Goal: Task Accomplishment & Management: Complete application form

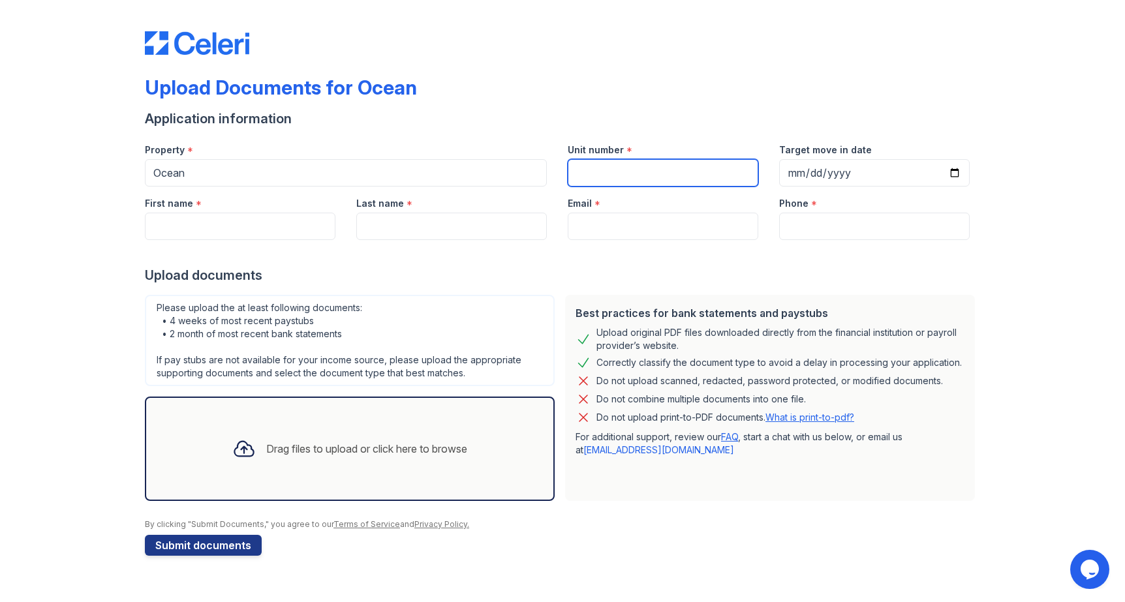
click at [655, 178] on input "Unit number" at bounding box center [663, 172] width 191 height 27
type input "8"
type input "7"
type input "1704"
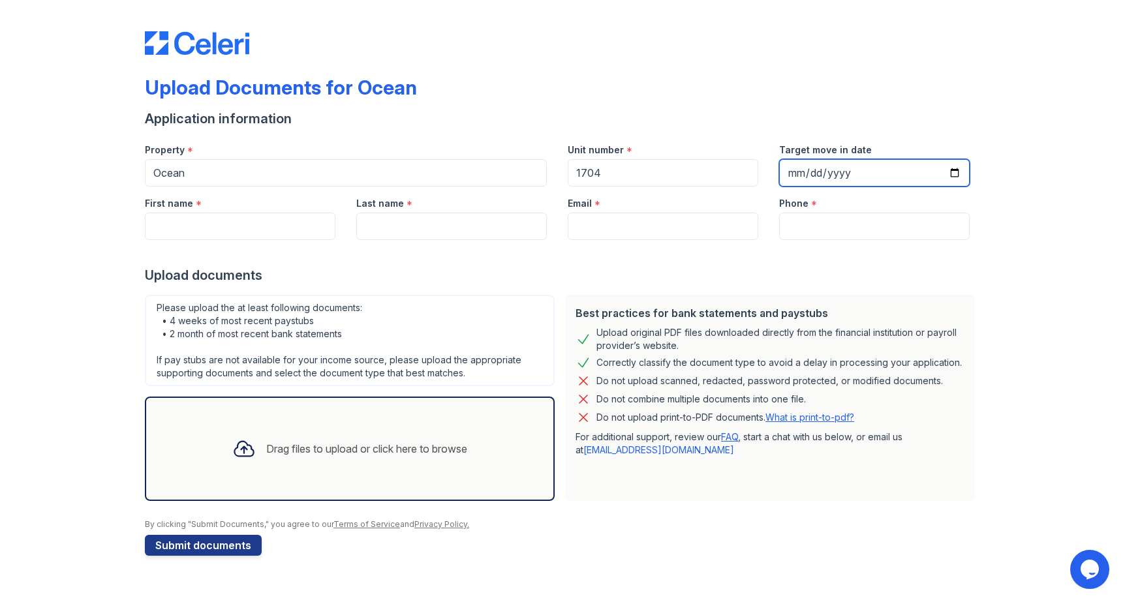
click at [793, 173] on input "Target move in date" at bounding box center [874, 172] width 191 height 27
type input "[DATE]"
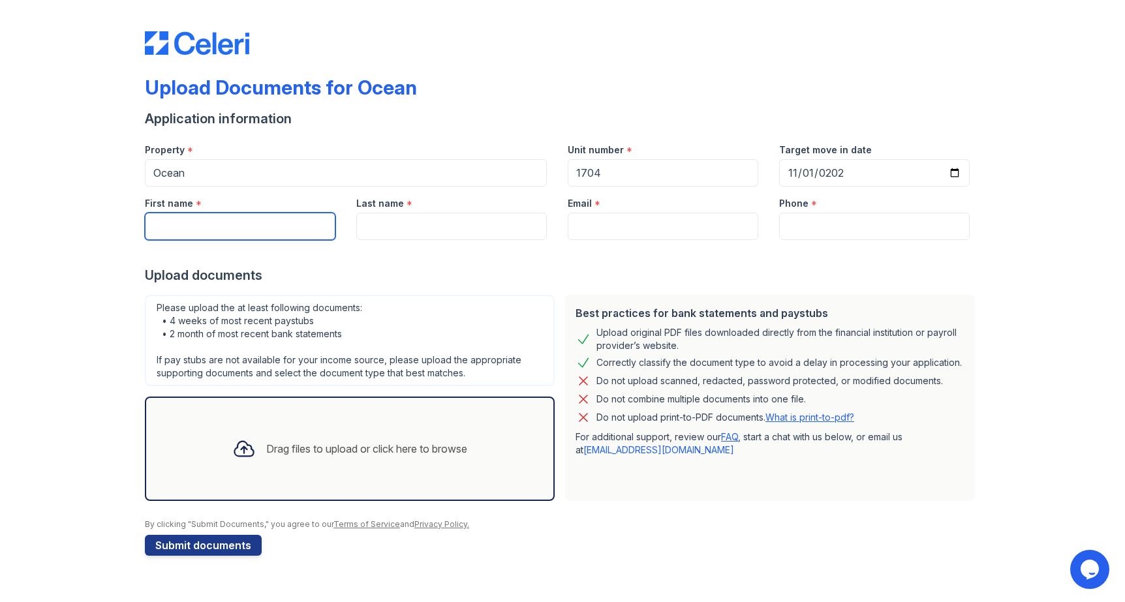
click at [293, 230] on input "First name" at bounding box center [240, 226] width 191 height 27
type input "[PERSON_NAME]"
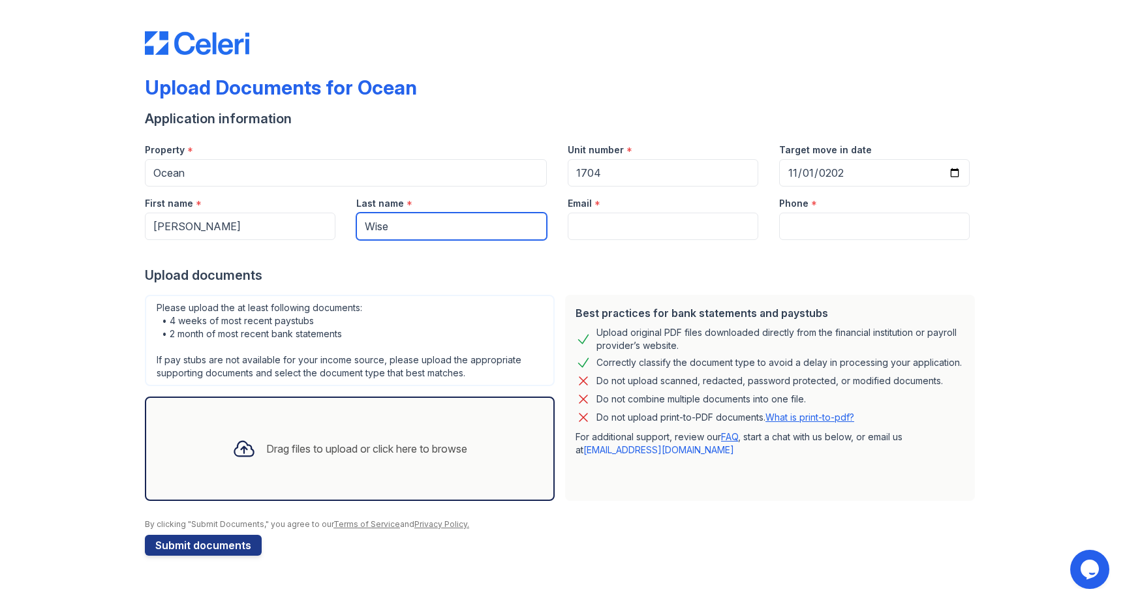
type input "Wise"
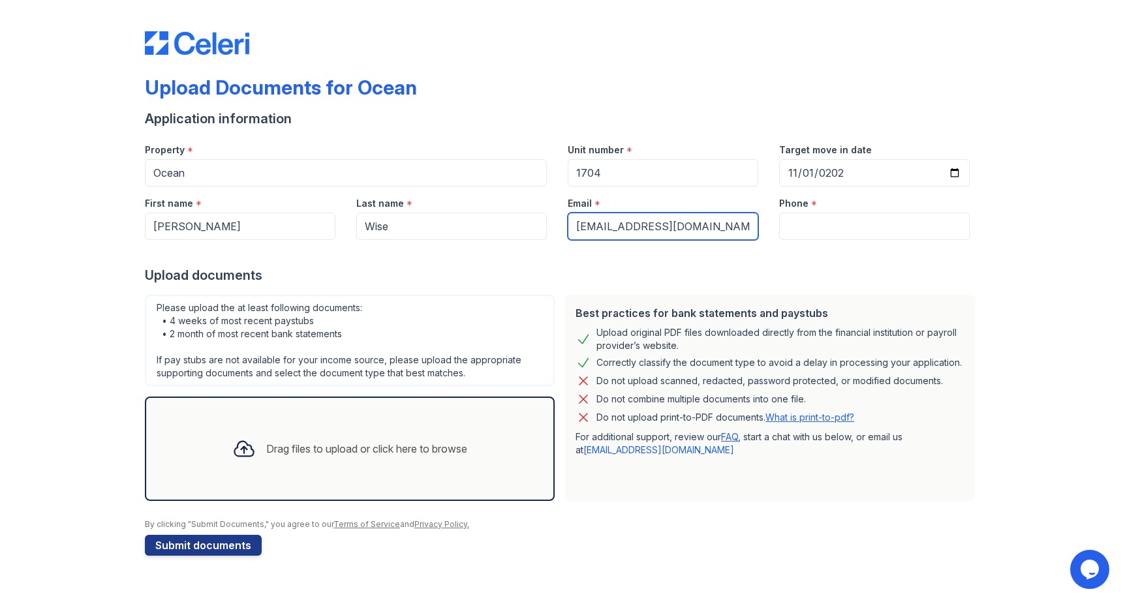
type input "[EMAIL_ADDRESS][DOMAIN_NAME]"
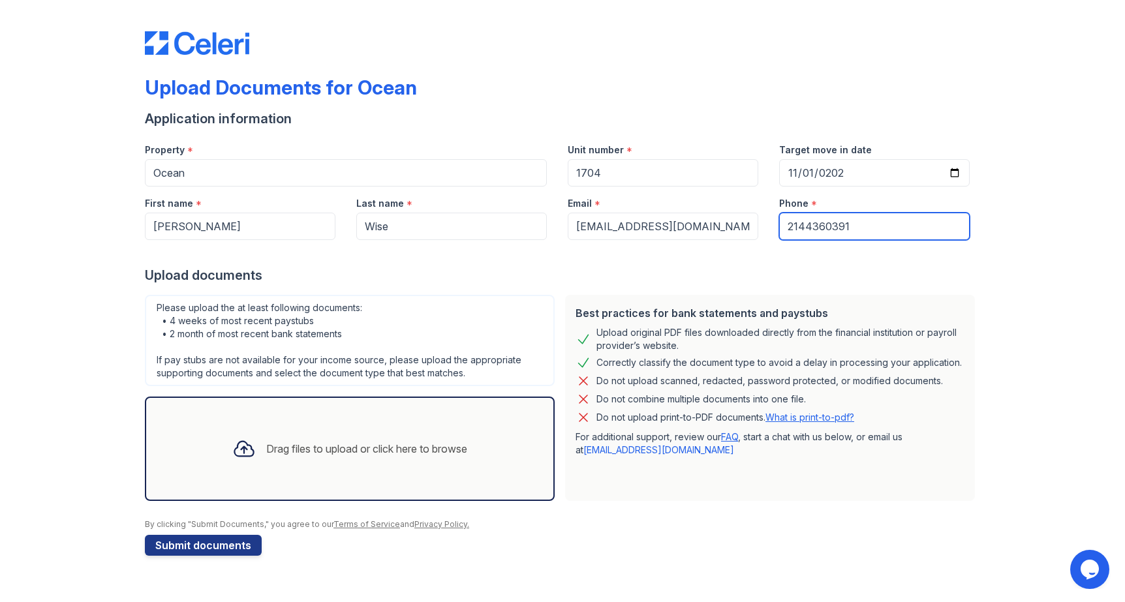
type input "2144360391"
click at [543, 260] on div at bounding box center [562, 253] width 835 height 26
click at [618, 172] on input "1704" at bounding box center [663, 172] width 191 height 27
click at [615, 123] on div "Application information" at bounding box center [562, 119] width 835 height 18
click at [392, 441] on div "Drag files to upload or click here to browse" at bounding box center [366, 449] width 201 height 16
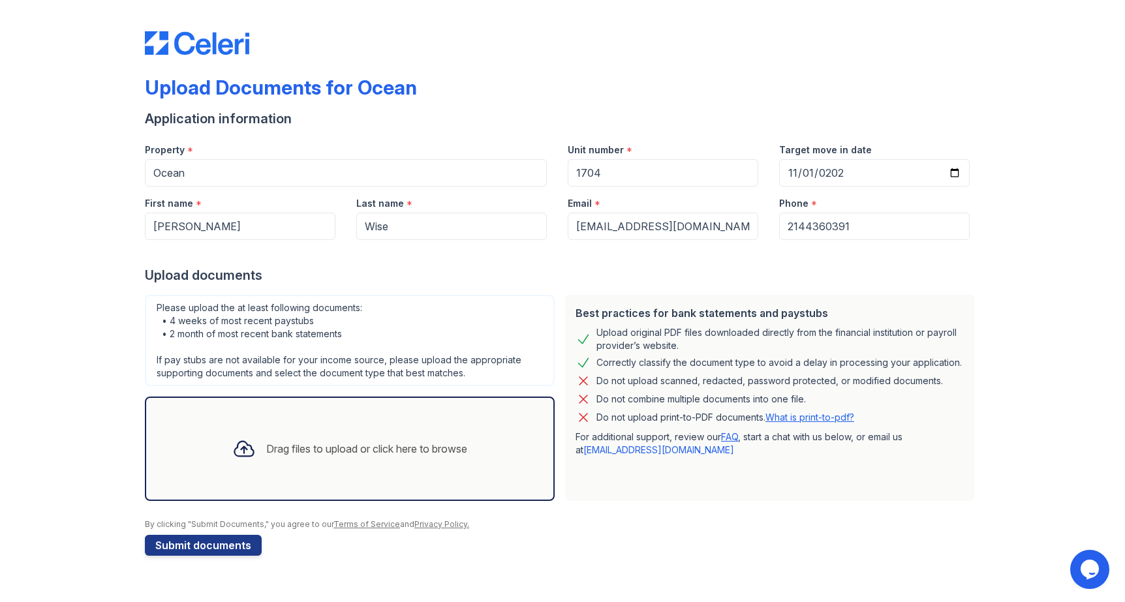
click at [369, 453] on div "Drag files to upload or click here to browse" at bounding box center [366, 449] width 201 height 16
click at [393, 449] on div "Drag files to upload or click here to browse" at bounding box center [366, 449] width 201 height 16
click at [401, 425] on div "Drag files to upload or click here to browse" at bounding box center [350, 449] width 410 height 104
click at [449, 455] on div "Drag files to upload or click here to browse" at bounding box center [366, 449] width 201 height 16
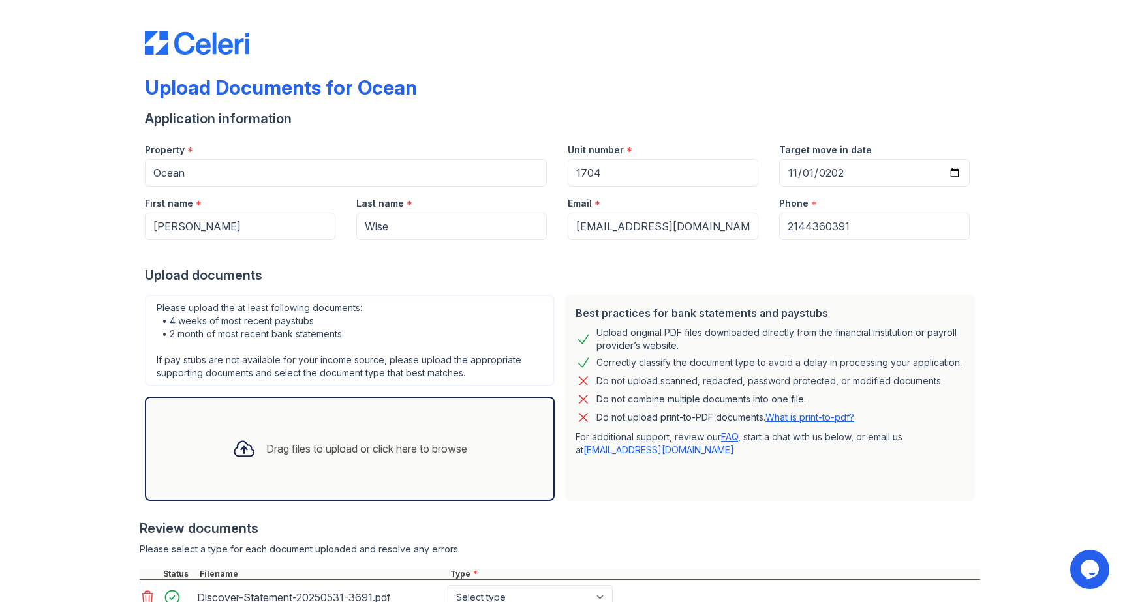
scroll to position [210, 0]
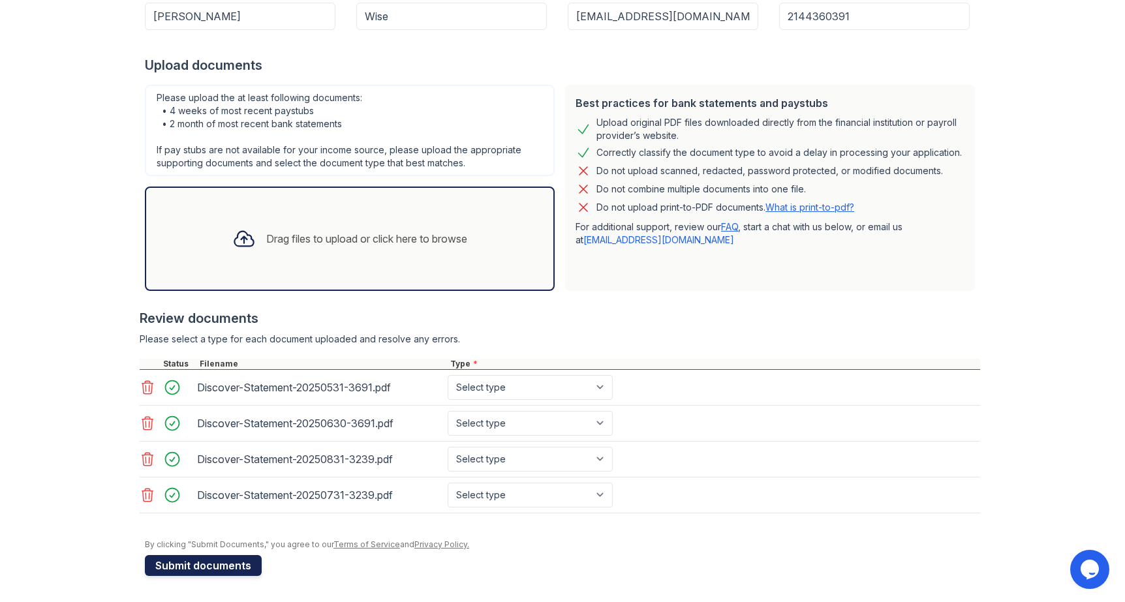
click at [219, 566] on button "Submit documents" at bounding box center [203, 565] width 117 height 21
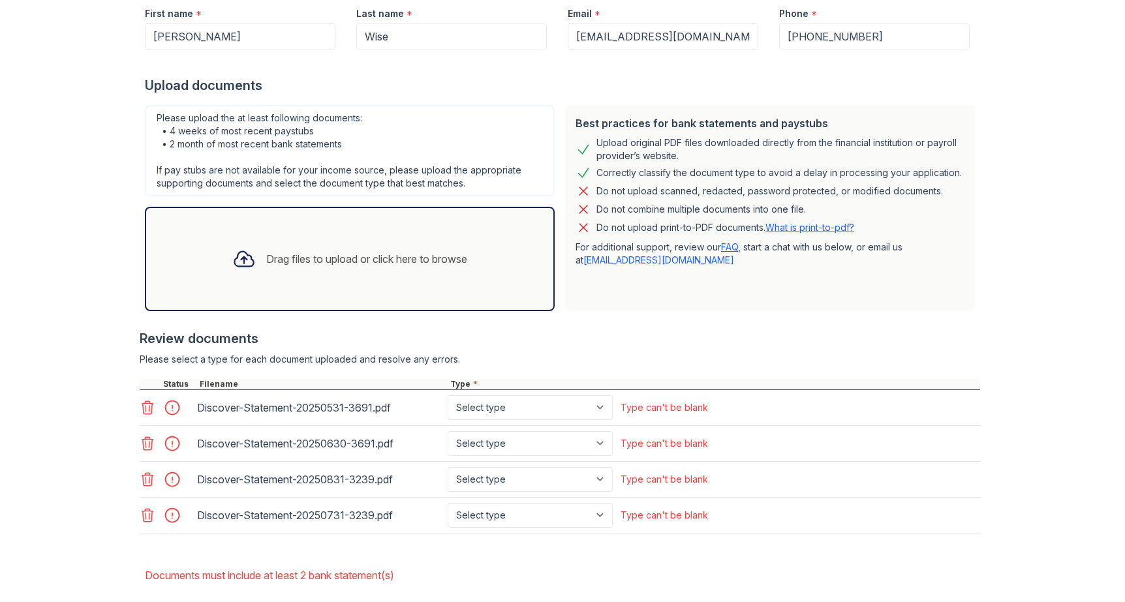
scroll to position [228, 0]
select select "bank_statement"
click at [448, 394] on select "Select type Paystub Bank Statement Offer Letter Tax Documents Benefit Award Let…" at bounding box center [530, 406] width 165 height 25
select select "bank_statement"
click at [448, 429] on select "Select type Paystub Bank Statement Offer Letter Tax Documents Benefit Award Let…" at bounding box center [530, 441] width 165 height 25
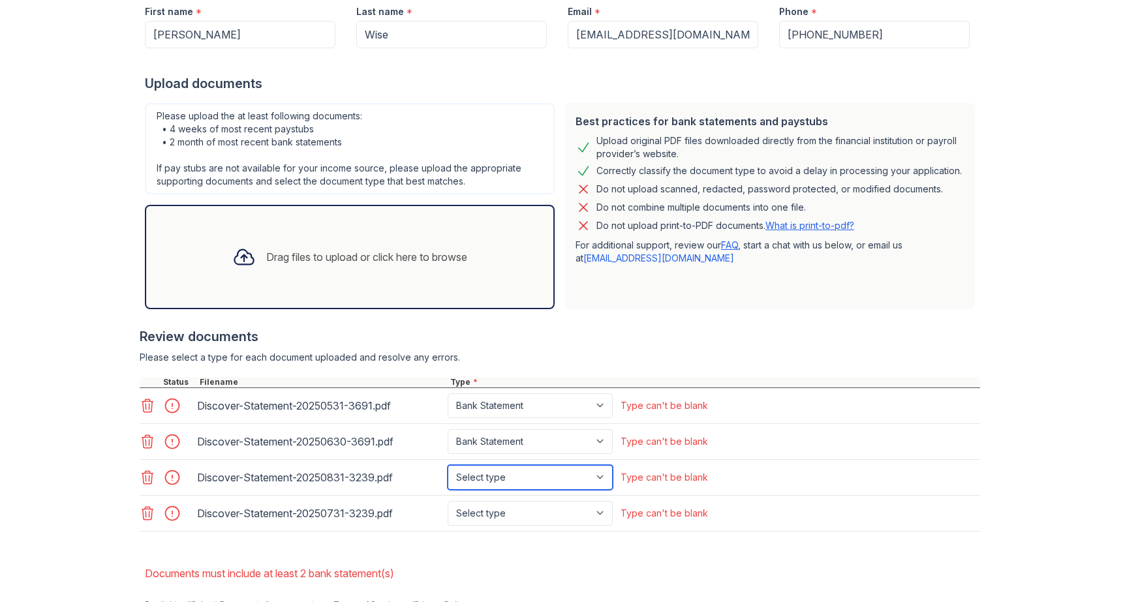
select select "bank_statement"
click at [448, 465] on select "Select type Paystub Bank Statement Offer Letter Tax Documents Benefit Award Let…" at bounding box center [530, 477] width 165 height 25
select select "bank_statement"
click at [448, 501] on select "Select type Paystub Bank Statement Offer Letter Tax Documents Benefit Award Let…" at bounding box center [530, 513] width 165 height 25
click at [399, 272] on div "Drag files to upload or click here to browse" at bounding box center [350, 257] width 256 height 44
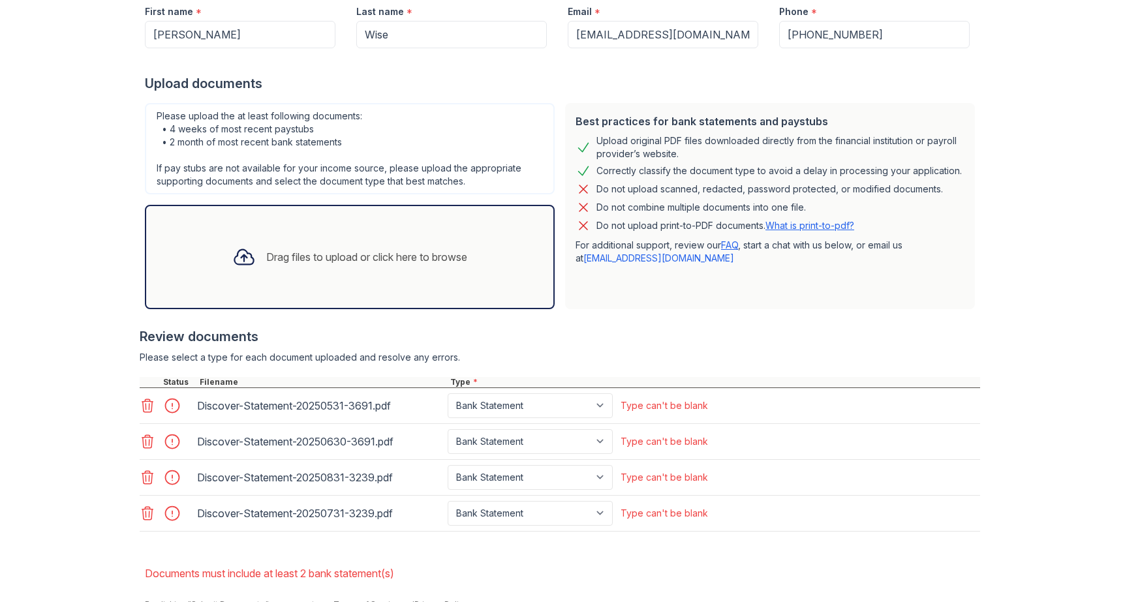
click at [335, 243] on div "Drag files to upload or click here to browse" at bounding box center [350, 257] width 256 height 44
click at [347, 256] on div "Drag files to upload or click here to browse" at bounding box center [366, 257] width 201 height 16
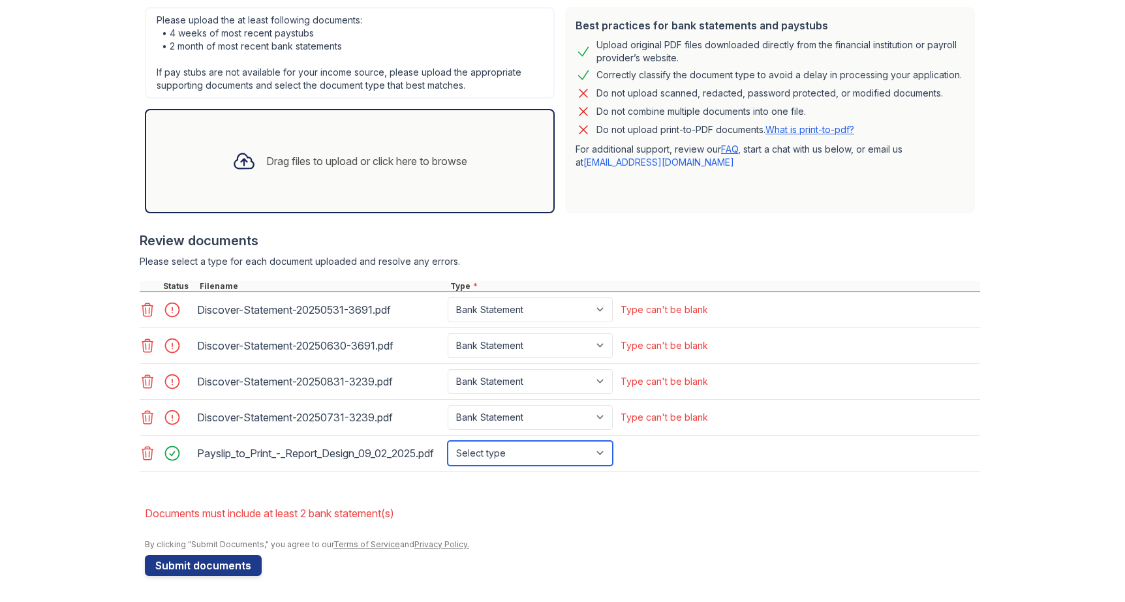
select select "paystub"
click at [448, 441] on select "Select type Paystub Bank Statement Offer Letter Tax Documents Benefit Award Let…" at bounding box center [530, 453] width 165 height 25
click at [486, 157] on div "Drag files to upload or click here to browse" at bounding box center [350, 161] width 410 height 104
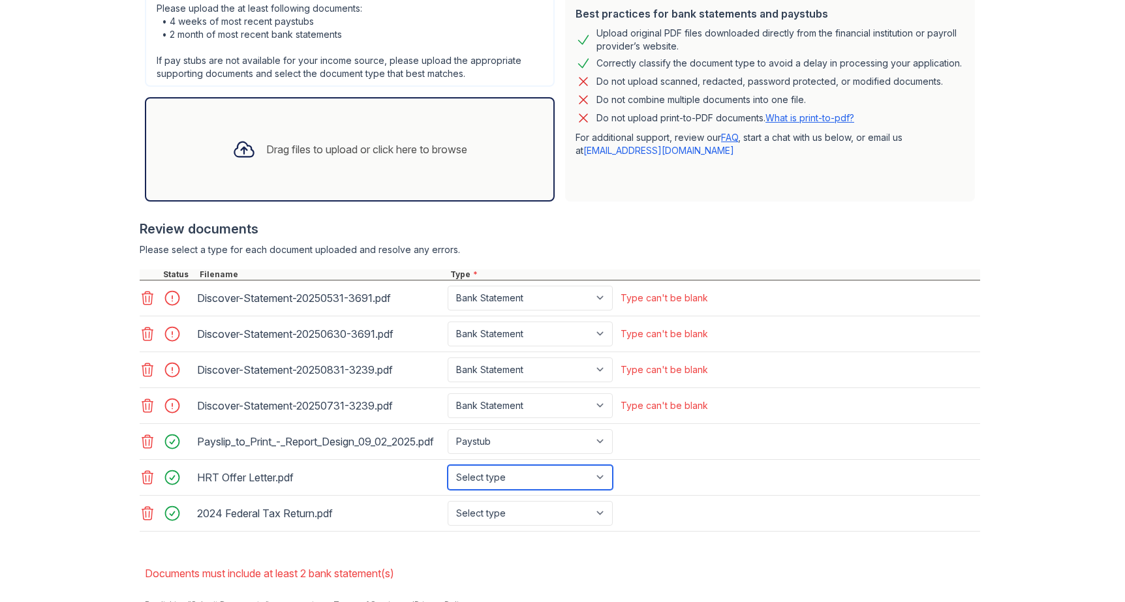
select select "offer_letter"
click at [448, 476] on select "Select type Paystub Bank Statement Offer Letter Tax Documents Benefit Award Let…" at bounding box center [530, 477] width 165 height 25
select select "tax_documents"
click at [448, 512] on select "Select type Paystub Bank Statement Offer Letter Tax Documents Benefit Award Let…" at bounding box center [530, 513] width 165 height 25
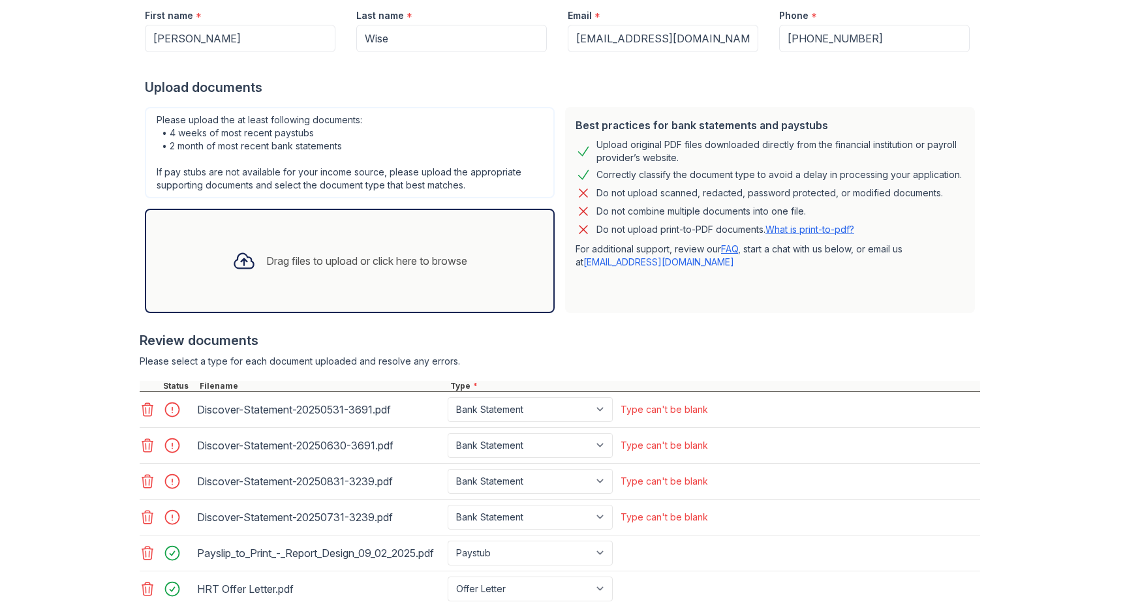
scroll to position [0, 0]
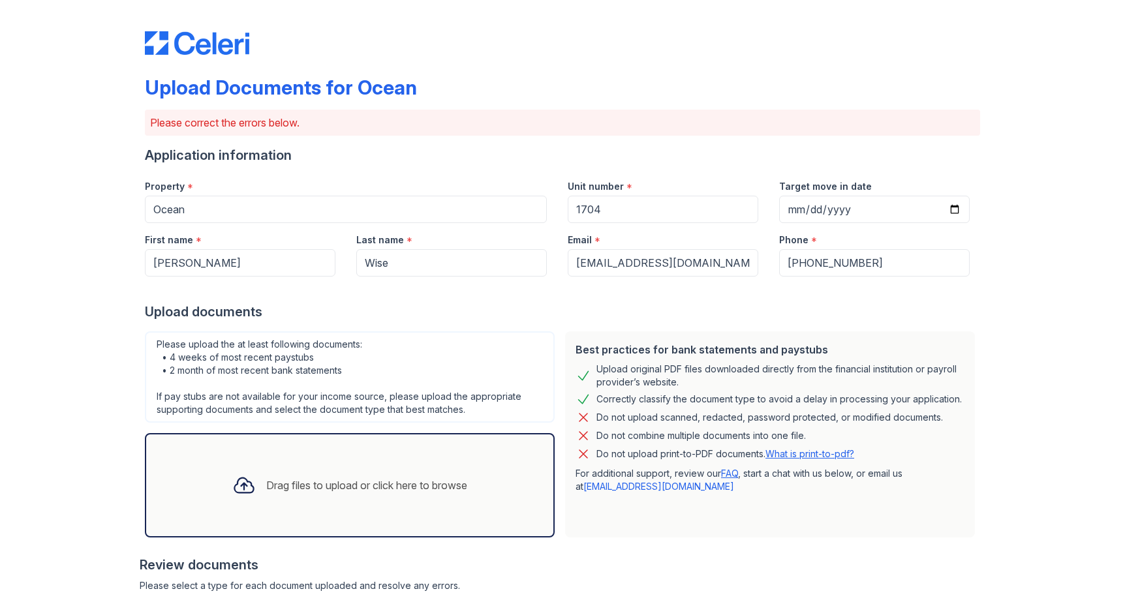
click at [283, 482] on div "Drag files to upload or click here to browse" at bounding box center [366, 486] width 201 height 16
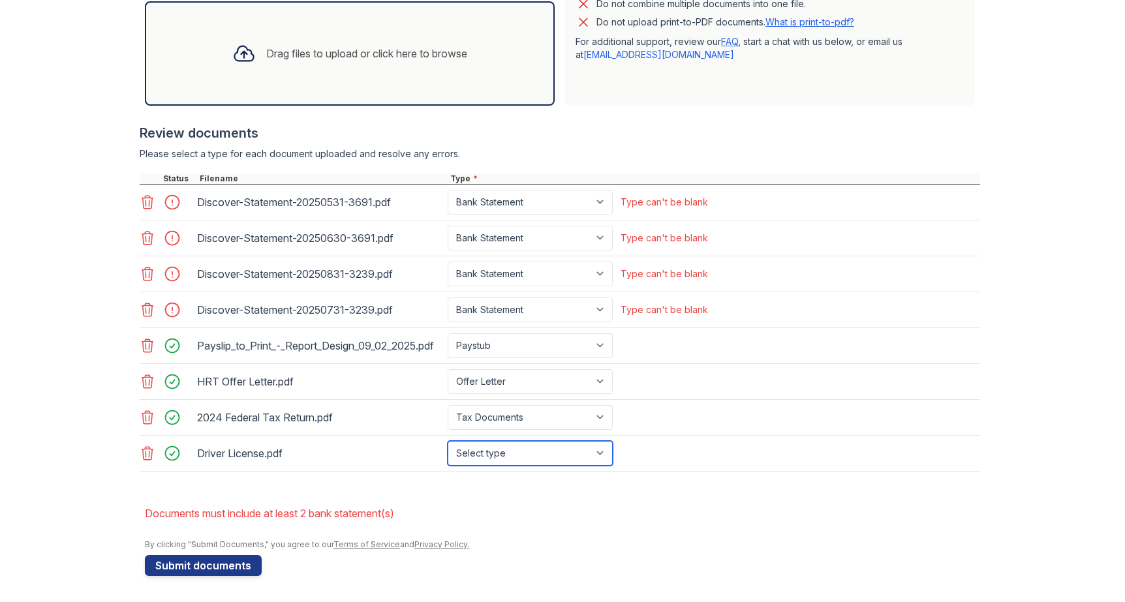
drag, startPoint x: 514, startPoint y: 459, endPoint x: 626, endPoint y: 527, distance: 131.2
click at [626, 527] on form "Application information Property * Ocean Unit number * 1704 Target move in date…" at bounding box center [562, 145] width 835 height 862
select select "other"
click at [448, 441] on select "Select type Paystub Bank Statement Offer Letter Tax Documents Benefit Award Let…" at bounding box center [530, 453] width 165 height 25
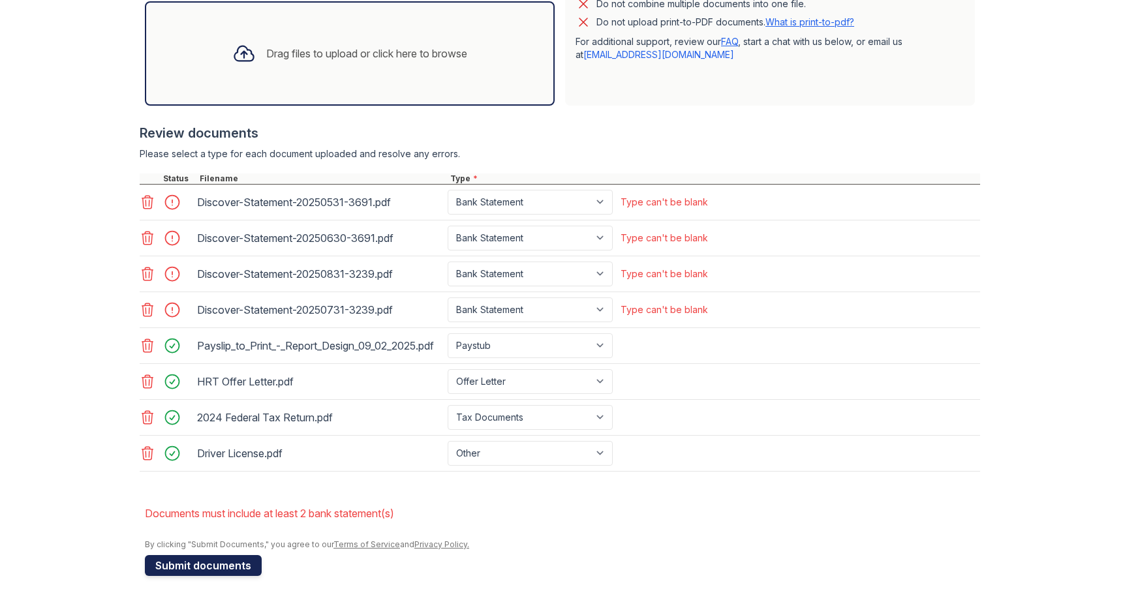
click at [236, 562] on button "Submit documents" at bounding box center [203, 565] width 117 height 21
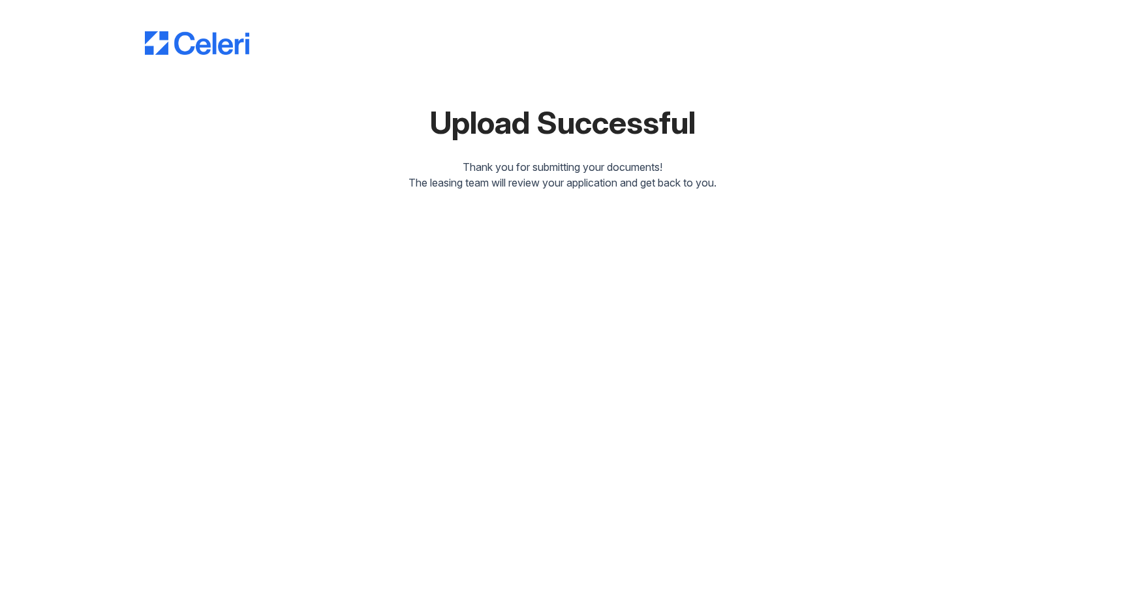
click at [495, 178] on div "The leasing team will review your application and get back to you." at bounding box center [562, 183] width 835 height 16
click at [497, 178] on div "The leasing team will review your application and get back to you." at bounding box center [562, 183] width 835 height 16
click at [501, 164] on div "Thank you for submitting your documents!" at bounding box center [562, 167] width 835 height 16
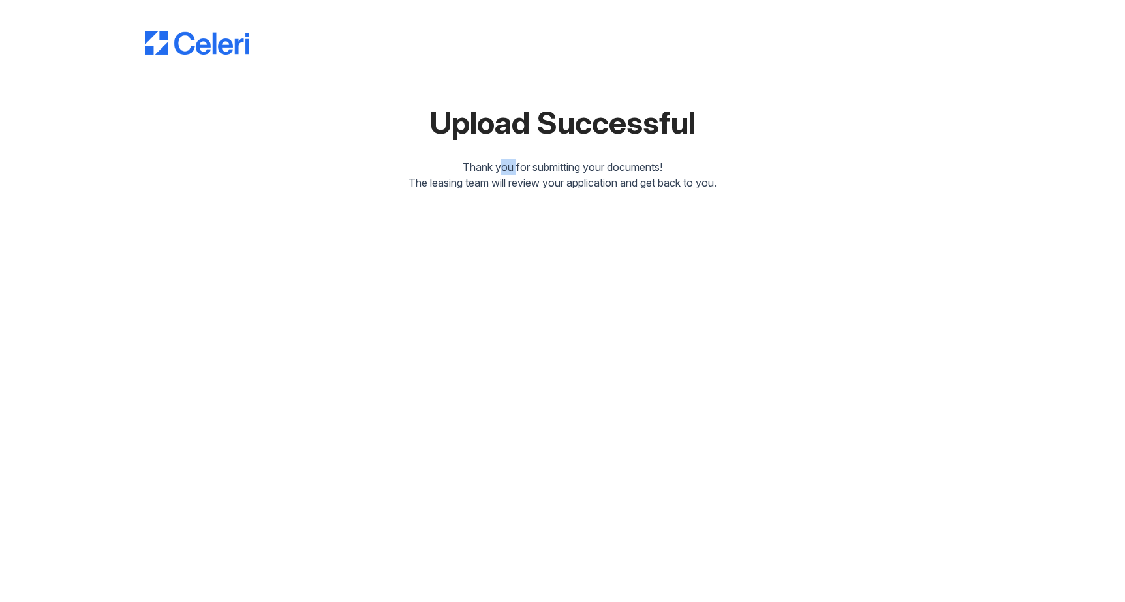
drag, startPoint x: 501, startPoint y: 164, endPoint x: 499, endPoint y: 182, distance: 17.7
click at [499, 182] on div "Upload Successful Thank you for submitting your documents! The leasing team wil…" at bounding box center [562, 97] width 835 height 185
click at [499, 183] on div "The leasing team will review your application and get back to you." at bounding box center [562, 183] width 835 height 16
